Goal: Task Accomplishment & Management: Manage account settings

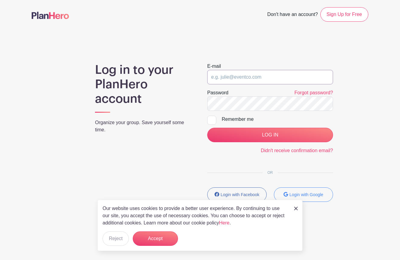
click at [267, 76] on input "email" at bounding box center [270, 77] width 126 height 14
type input "[EMAIL_ADDRESS][DOMAIN_NAME]"
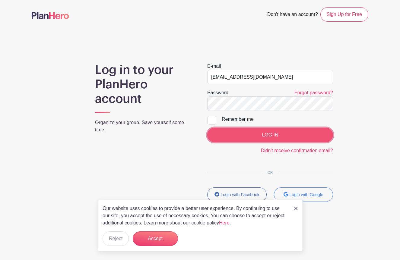
click at [251, 131] on input "LOG IN" at bounding box center [270, 135] width 126 height 14
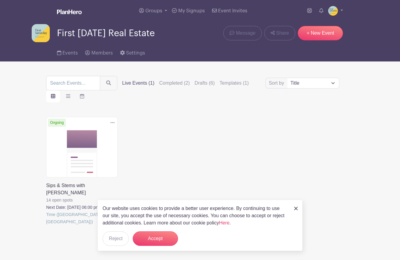
click at [46, 226] on link at bounding box center [46, 226] width 0 height 0
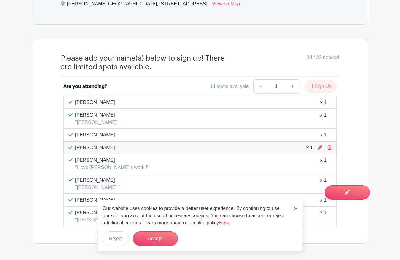
scroll to position [332, 0]
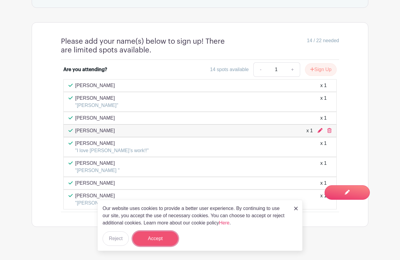
click at [160, 237] on button "Accept" at bounding box center [155, 239] width 45 height 14
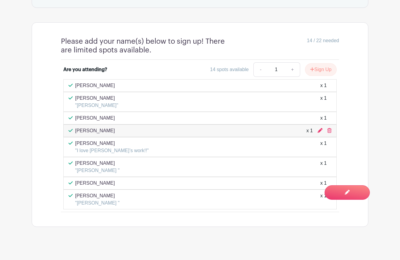
click at [327, 163] on div "Monique Holland "Monique Holland " x 1" at bounding box center [199, 167] width 263 height 14
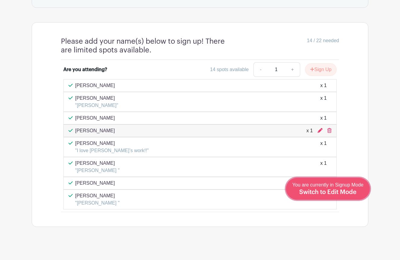
click at [350, 186] on span "You are currently in Signup Mode Switch to Edit Mode" at bounding box center [327, 188] width 71 height 13
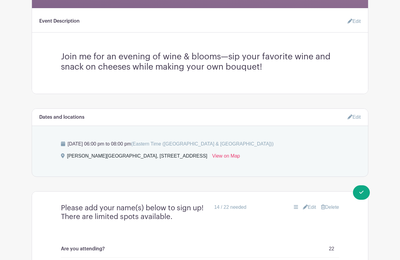
scroll to position [105, 0]
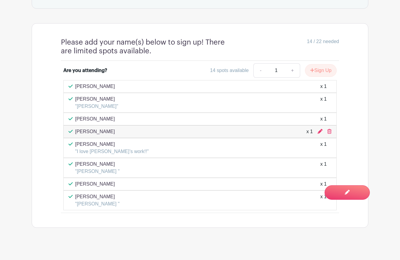
scroll to position [332, 0]
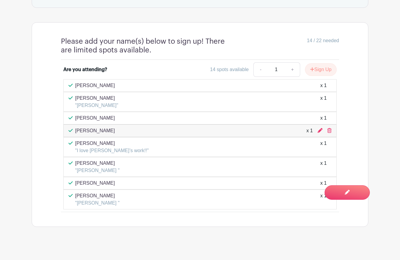
click at [328, 141] on div "Taylor Paulson "I love Michelle’s work!!" x 1" at bounding box center [199, 147] width 263 height 14
click at [196, 145] on div "Taylor Paulson "I love Michelle’s work!!" x 1" at bounding box center [199, 147] width 263 height 14
click at [116, 112] on div "Kristal Wilson x 1" at bounding box center [199, 118] width 273 height 13
click at [100, 95] on p "[PERSON_NAME]" at bounding box center [96, 98] width 43 height 7
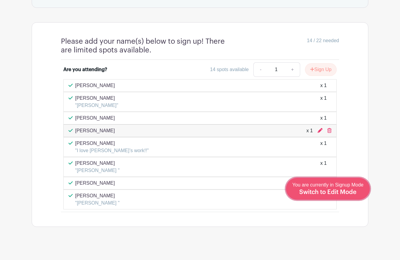
click at [341, 193] on span "Switch to Edit Mode" at bounding box center [327, 192] width 57 height 6
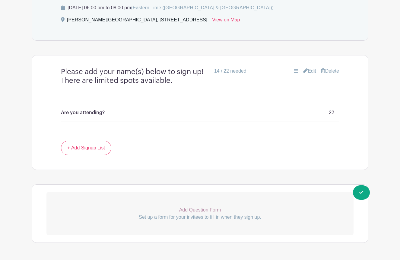
scroll to position [333, 0]
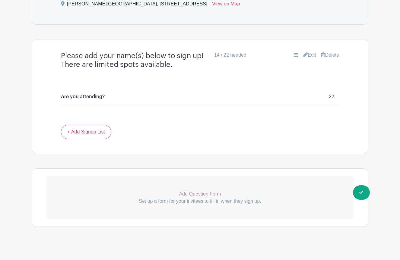
click at [306, 52] on link "Edit" at bounding box center [309, 55] width 13 height 7
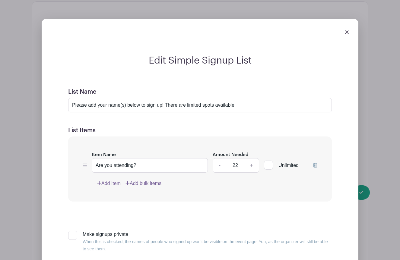
scroll to position [369, 0]
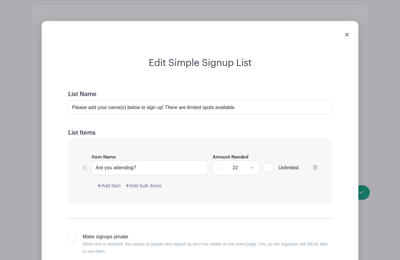
click at [348, 33] on img at bounding box center [347, 35] width 4 height 4
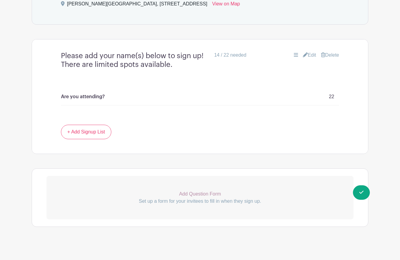
click at [294, 52] on icon at bounding box center [296, 54] width 4 height 5
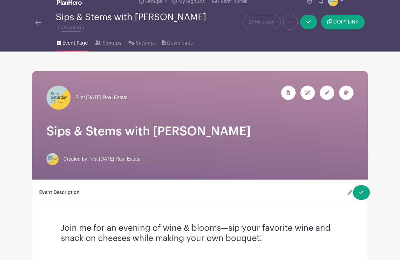
scroll to position [0, 0]
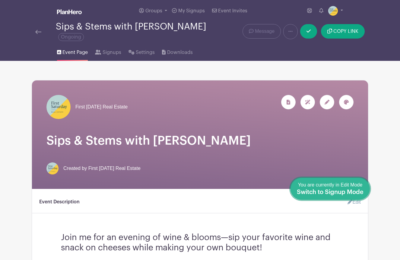
click at [361, 191] on span "Switch to Signup Mode" at bounding box center [330, 192] width 67 height 6
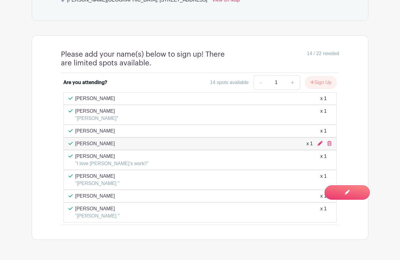
scroll to position [321, 0]
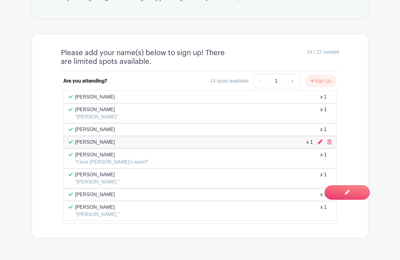
click at [97, 171] on p "Monique Holland" at bounding box center [97, 174] width 44 height 7
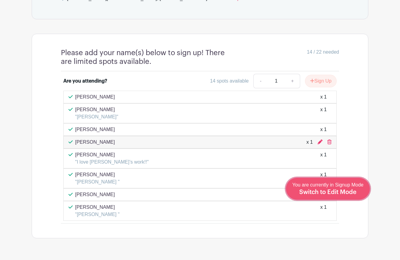
click at [348, 197] on link "Edit Event You are currently in Signup Mode Switch to Edit Mode" at bounding box center [328, 189] width 84 height 22
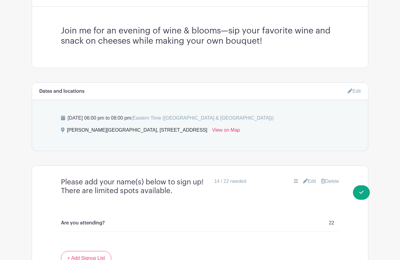
scroll to position [333, 0]
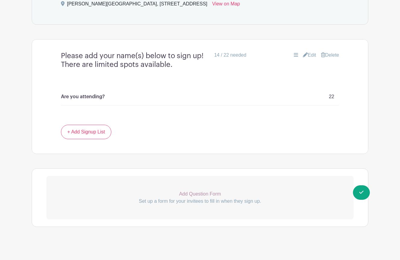
click at [303, 52] on icon at bounding box center [305, 54] width 5 height 5
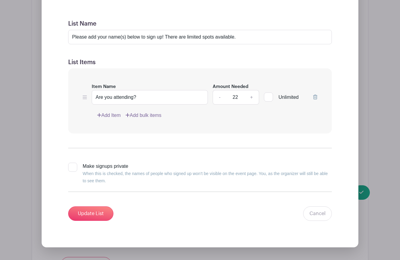
scroll to position [428, 0]
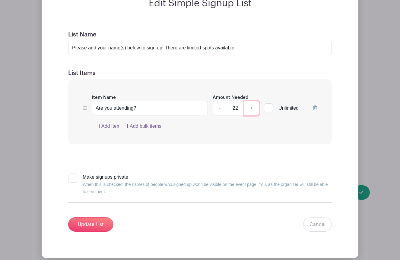
click at [251, 105] on link "+" at bounding box center [251, 108] width 15 height 14
type input "24"
click at [81, 219] on input "Update List" at bounding box center [90, 224] width 45 height 14
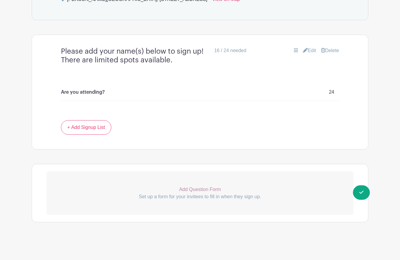
scroll to position [333, 0]
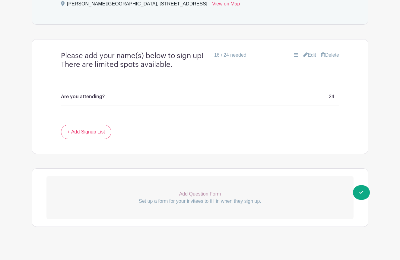
click at [360, 200] on div "Add Question Form Set up a form for your invitees to fill in when they sign up." at bounding box center [200, 198] width 337 height 59
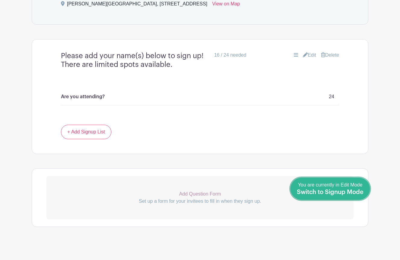
click at [363, 194] on span "Switch to Signup Mode" at bounding box center [330, 192] width 67 height 6
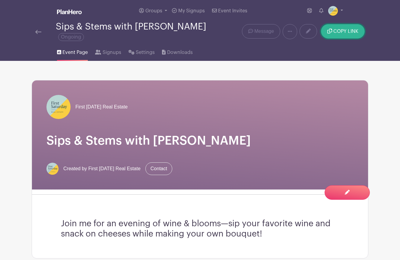
click at [338, 29] on span "COPY LINK" at bounding box center [345, 31] width 25 height 5
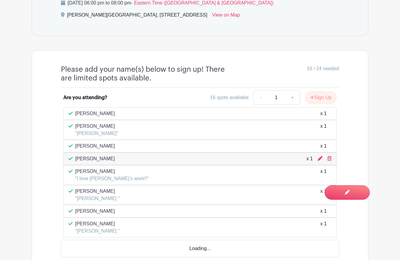
scroll to position [332, 0]
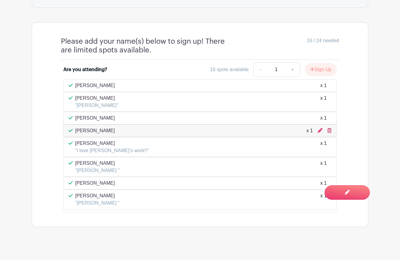
click at [329, 128] on icon at bounding box center [329, 130] width 4 height 5
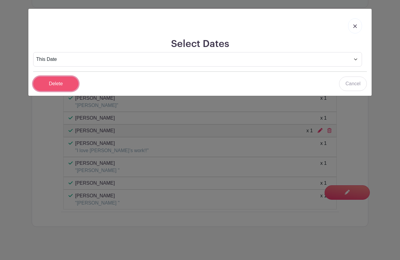
click at [49, 87] on input "Delete" at bounding box center [55, 84] width 45 height 14
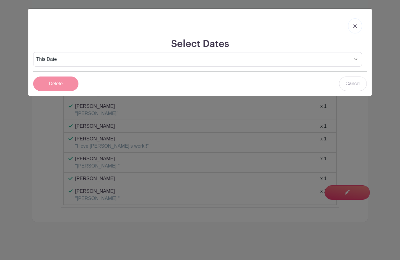
scroll to position [320, 0]
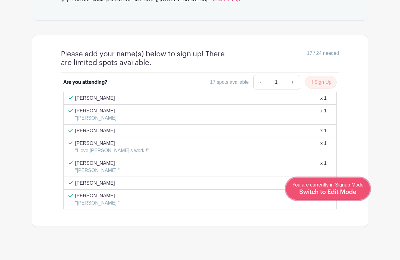
click at [348, 192] on span "Switch to Edit Mode" at bounding box center [327, 192] width 57 height 6
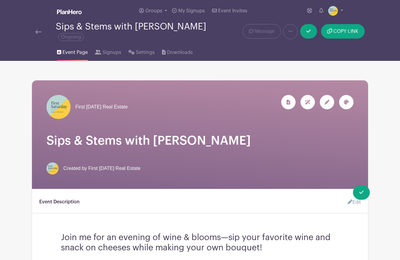
scroll to position [289, 0]
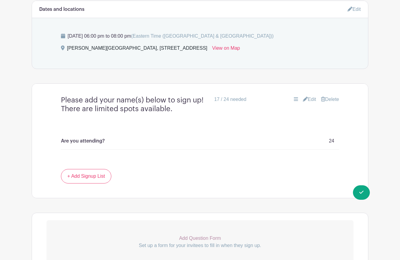
click at [305, 96] on link "Edit" at bounding box center [309, 99] width 13 height 7
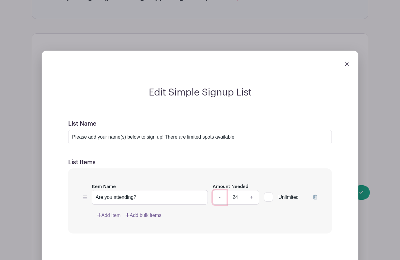
click at [217, 191] on link "-" at bounding box center [220, 197] width 14 height 14
type input "23"
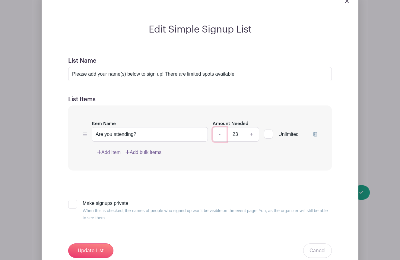
scroll to position [553, 0]
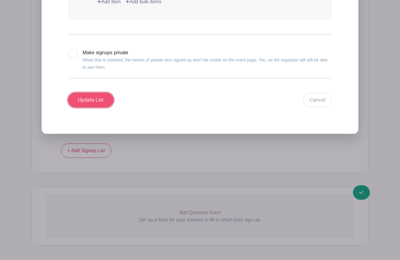
click at [93, 97] on input "Update List" at bounding box center [90, 100] width 45 height 14
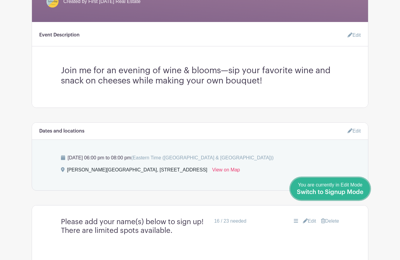
click at [362, 190] on span "Switch to Signup Mode" at bounding box center [330, 192] width 67 height 6
